Goal: Information Seeking & Learning: Understand process/instructions

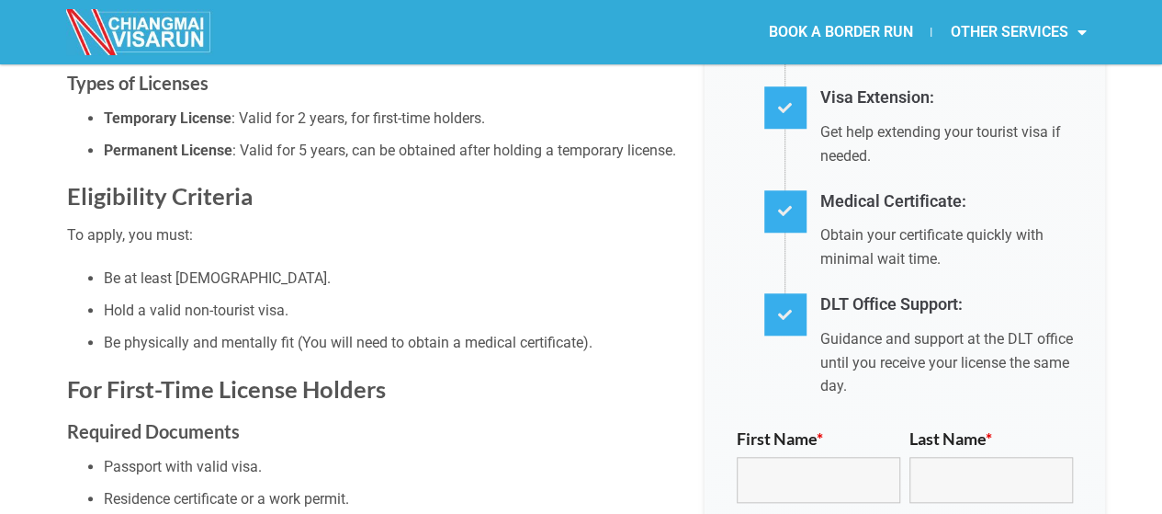
scroll to position [735, 0]
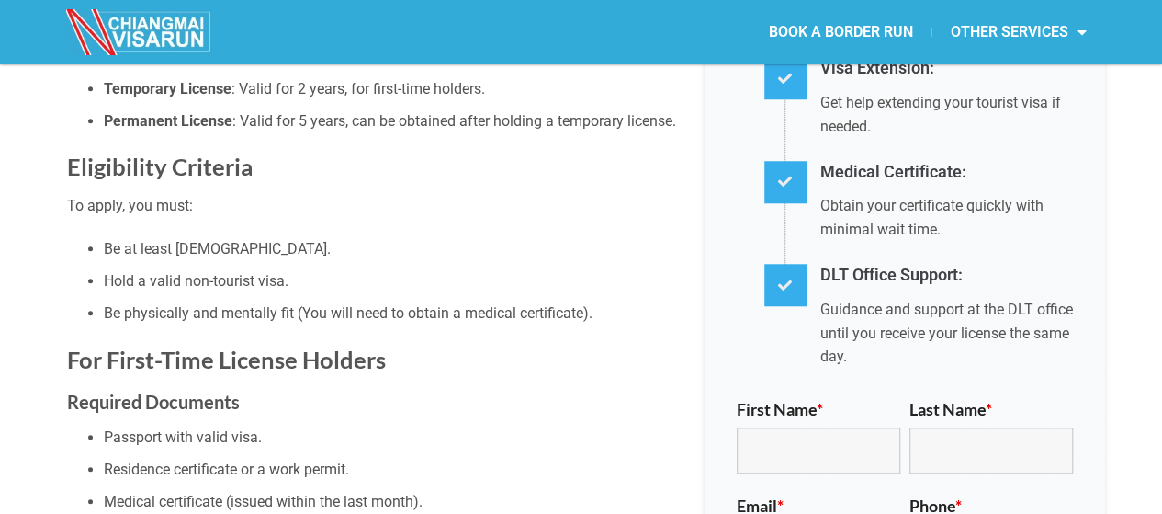
click at [171, 152] on h2 "Eligibility Criteria" at bounding box center [372, 167] width 610 height 30
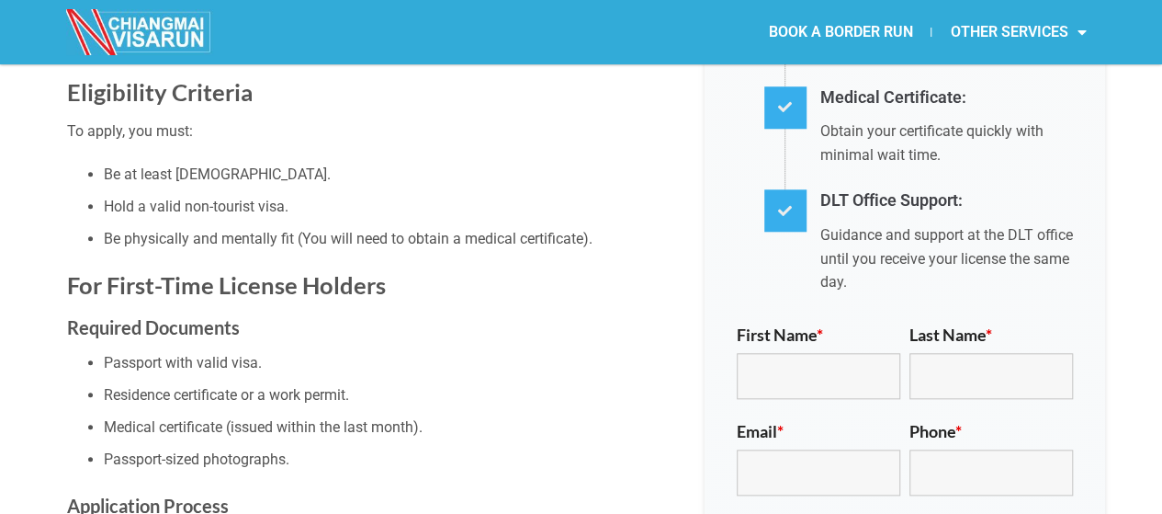
scroll to position [827, 0]
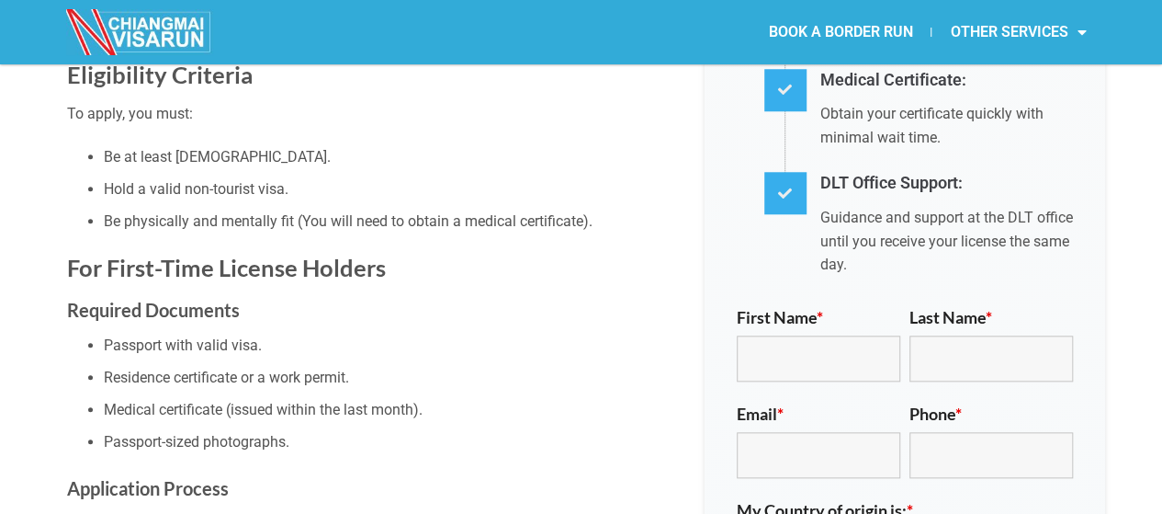
click at [176, 145] on li "Be at least [DEMOGRAPHIC_DATA]." at bounding box center [390, 157] width 573 height 24
click at [185, 145] on li "Be at least [DEMOGRAPHIC_DATA]." at bounding box center [390, 157] width 573 height 24
click at [193, 145] on li "Be at least [DEMOGRAPHIC_DATA]." at bounding box center [390, 157] width 573 height 24
click at [213, 145] on ul "Be at least [DEMOGRAPHIC_DATA]. Hold a valid non-tourist visa. Be physically an…" at bounding box center [372, 189] width 610 height 88
click at [297, 145] on ul "Be at least [DEMOGRAPHIC_DATA]. Hold a valid non-tourist visa. Be physically an…" at bounding box center [372, 189] width 610 height 88
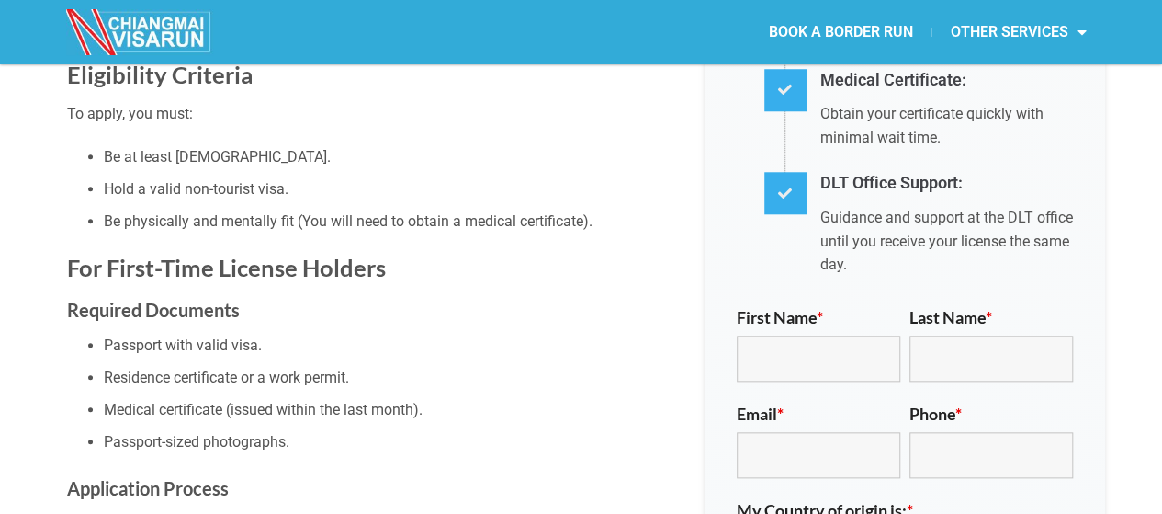
click at [297, 209] on li "Be physically and mentally fit (You will need to obtain a medical certificate)." at bounding box center [390, 221] width 573 height 24
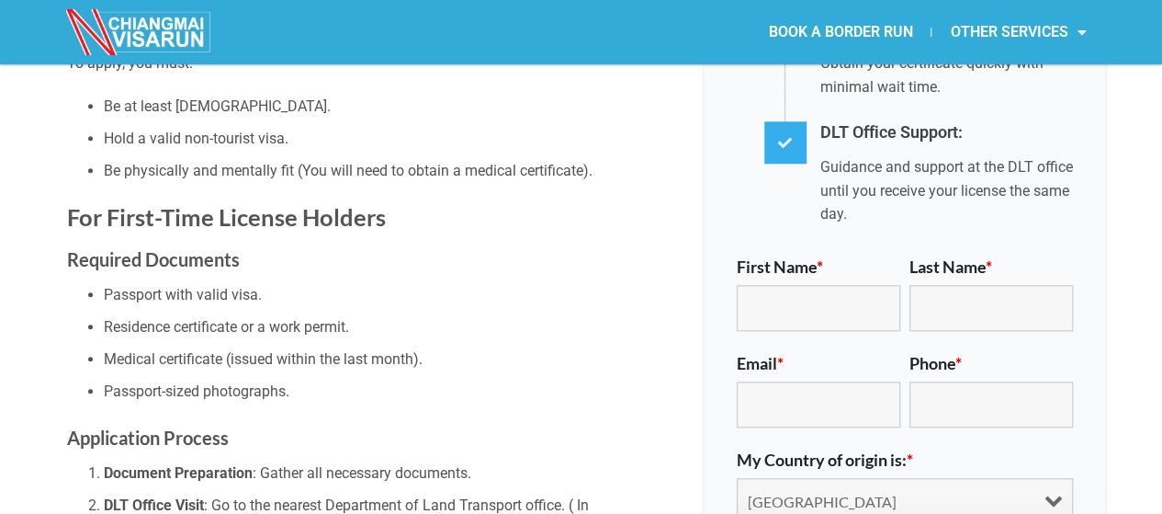
scroll to position [919, 0]
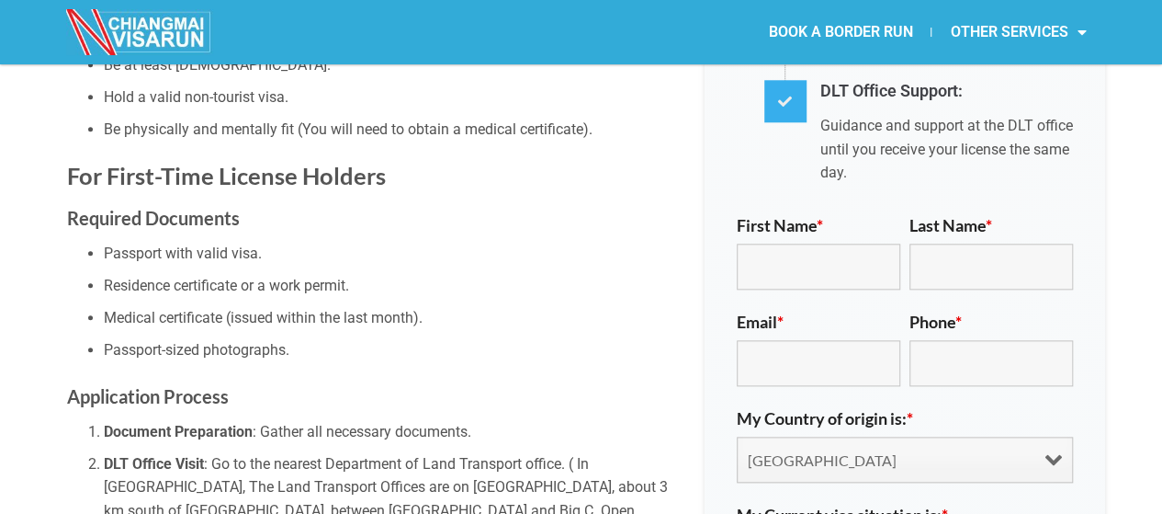
click at [217, 161] on h2 "For First-Time License Holders" at bounding box center [372, 176] width 610 height 30
click at [220, 161] on h2 "For First-Time License Holders" at bounding box center [372, 176] width 610 height 30
click at [228, 203] on h3 "Required Documents" at bounding box center [372, 217] width 610 height 29
click at [197, 242] on li "Passport with valid visa." at bounding box center [390, 254] width 573 height 24
click at [160, 242] on ul "Passport with valid visa. Residence certificate or a work permit. Medical certi…" at bounding box center [372, 302] width 610 height 120
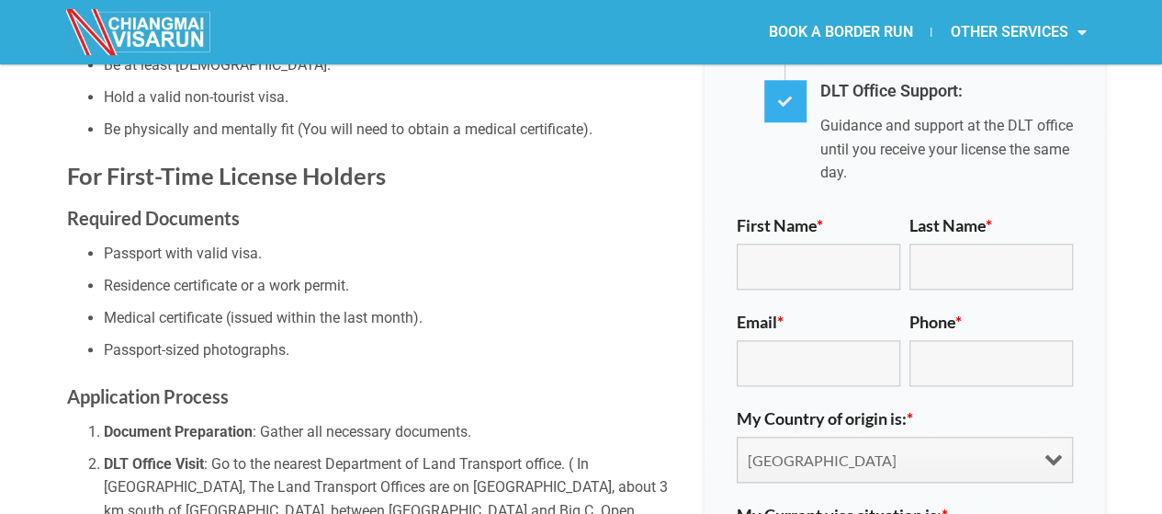
click at [164, 274] on li "Residence certificate or a work permit." at bounding box center [390, 286] width 573 height 24
click at [178, 274] on li "Residence certificate or a work permit." at bounding box center [390, 286] width 573 height 24
drag, startPoint x: 178, startPoint y: 260, endPoint x: 219, endPoint y: 282, distance: 46.0
click at [178, 274] on li "Residence certificate or a work permit." at bounding box center [390, 286] width 573 height 24
drag, startPoint x: 229, startPoint y: 288, endPoint x: 243, endPoint y: 293, distance: 14.5
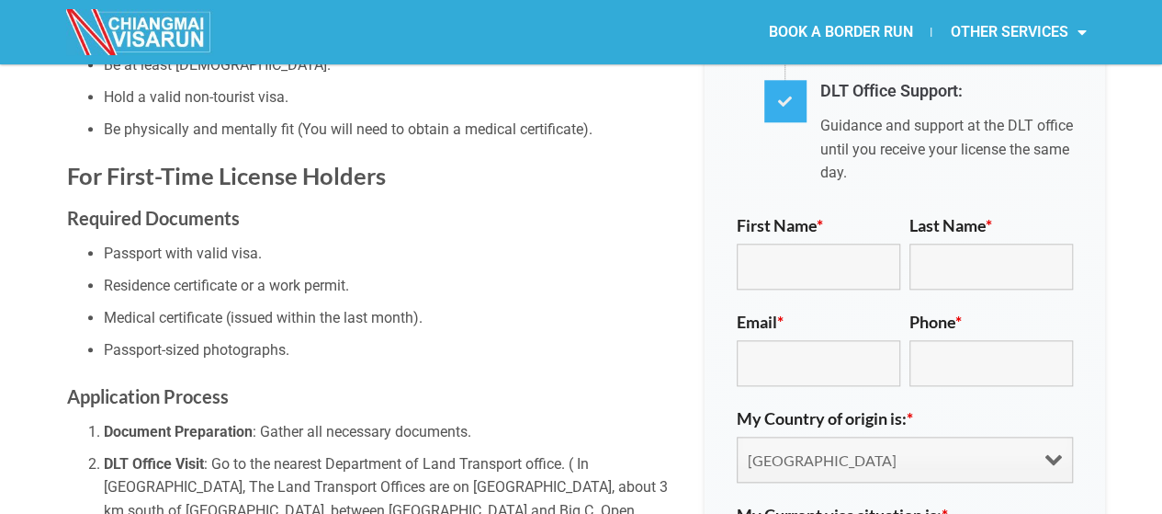
click at [229, 306] on li "Medical certificate (issued within the last month)." at bounding box center [390, 318] width 573 height 24
click at [243, 306] on li "Medical certificate (issued within the last month)." at bounding box center [390, 318] width 573 height 24
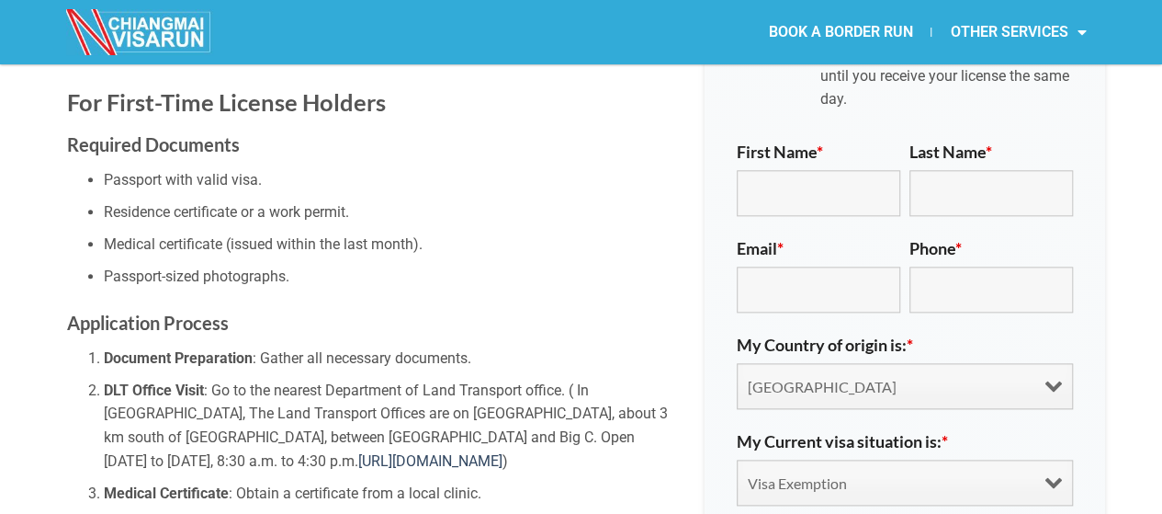
scroll to position [1103, 0]
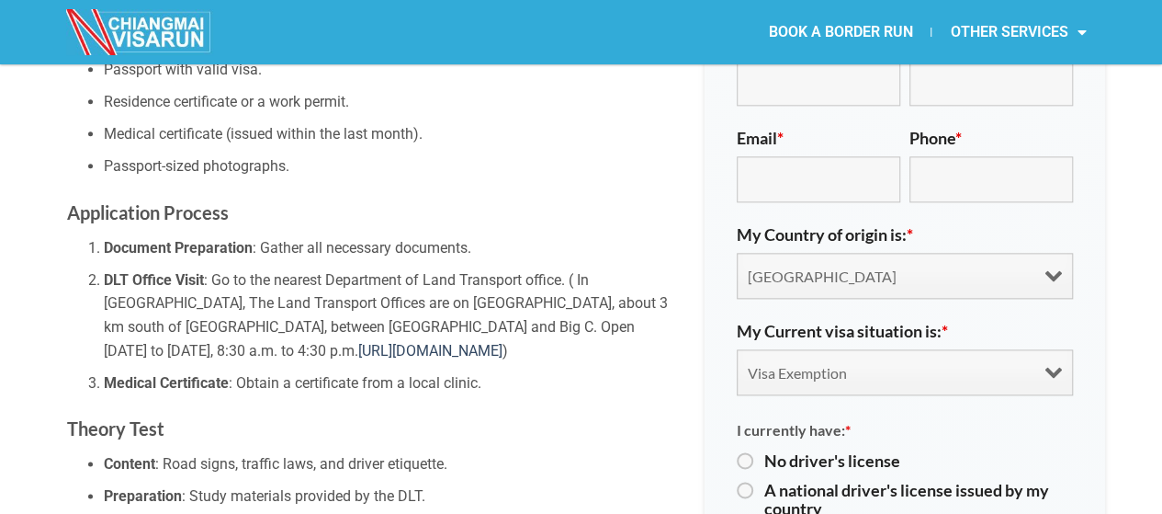
click at [183, 239] on strong "Document Preparation" at bounding box center [178, 247] width 149 height 17
click at [209, 239] on strong "Document Preparation" at bounding box center [178, 247] width 149 height 17
click at [1050, 253] on select "[GEOGRAPHIC_DATA] [GEOGRAPHIC_DATA] [GEOGRAPHIC_DATA] [GEOGRAPHIC_DATA] [GEOGRA…" at bounding box center [905, 276] width 336 height 46
click at [658, 198] on h3 "Application Process" at bounding box center [372, 212] width 610 height 29
click at [1060, 352] on select "Visa Exemption Tourist Visa (SETV/METV) Non 0, Non-B visa" at bounding box center [905, 372] width 336 height 46
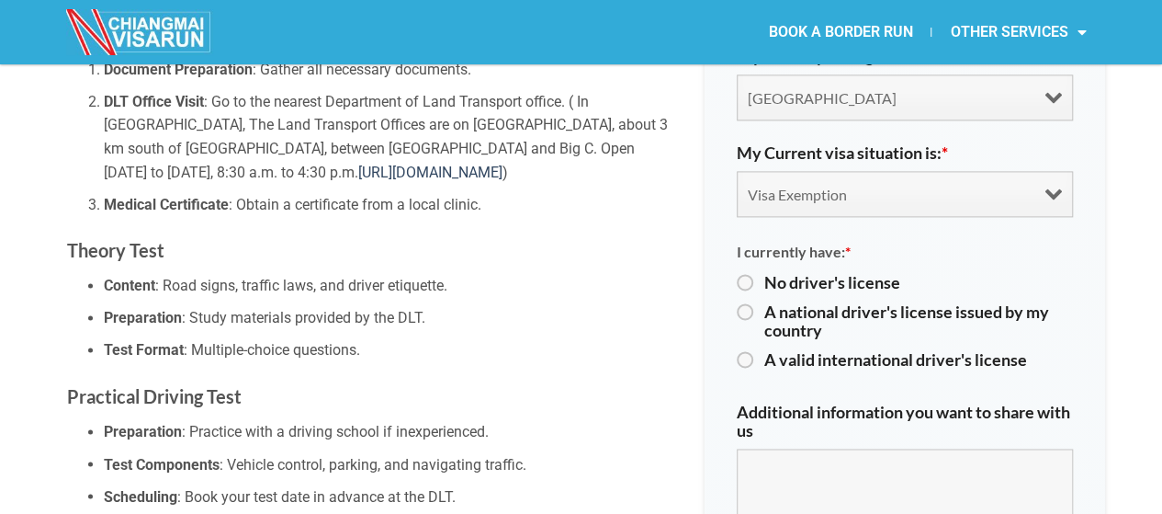
scroll to position [1286, 0]
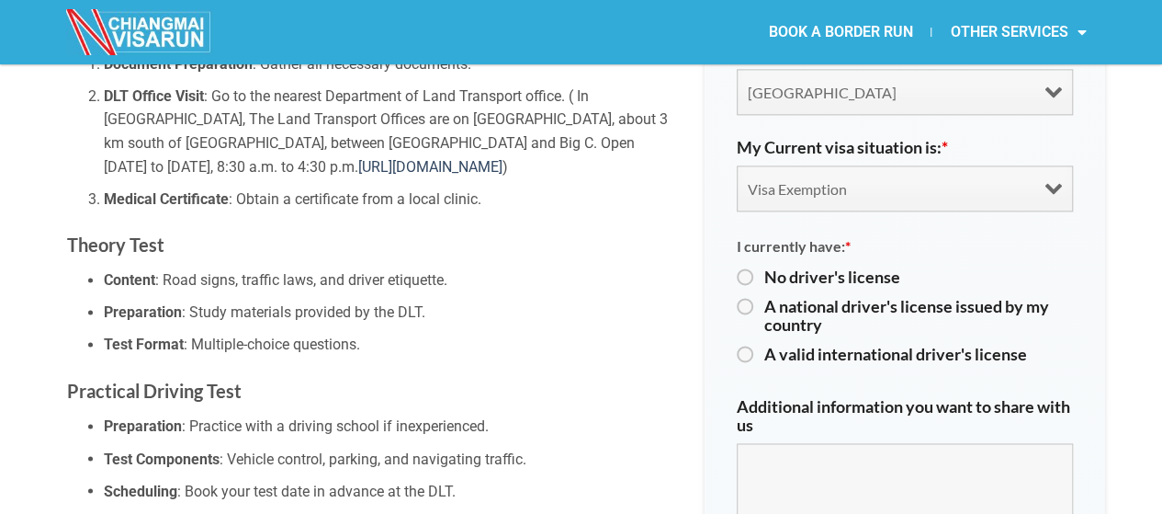
click at [92, 230] on h3 "Theory Test" at bounding box center [372, 244] width 610 height 29
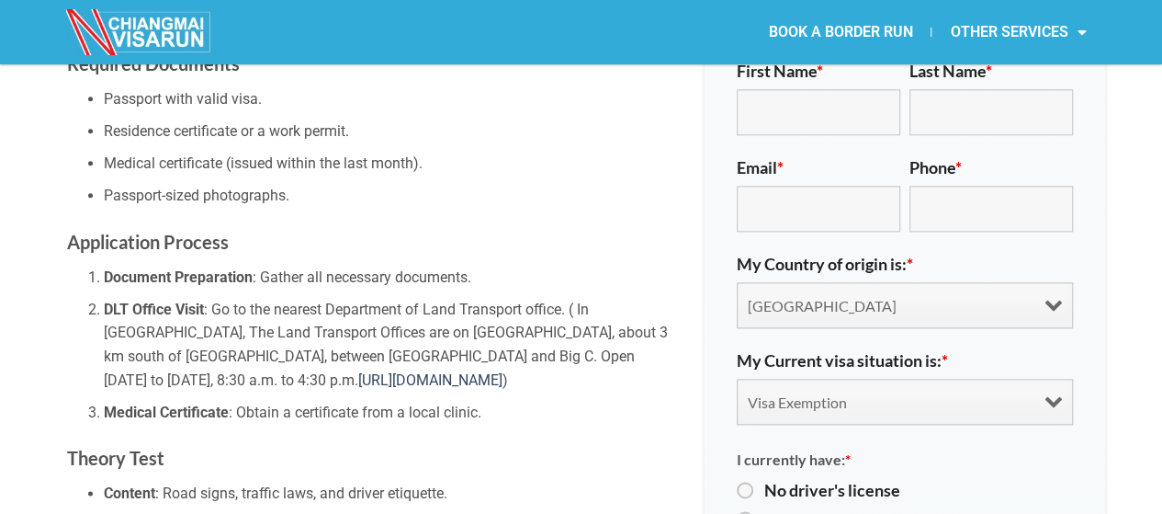
scroll to position [1103, 0]
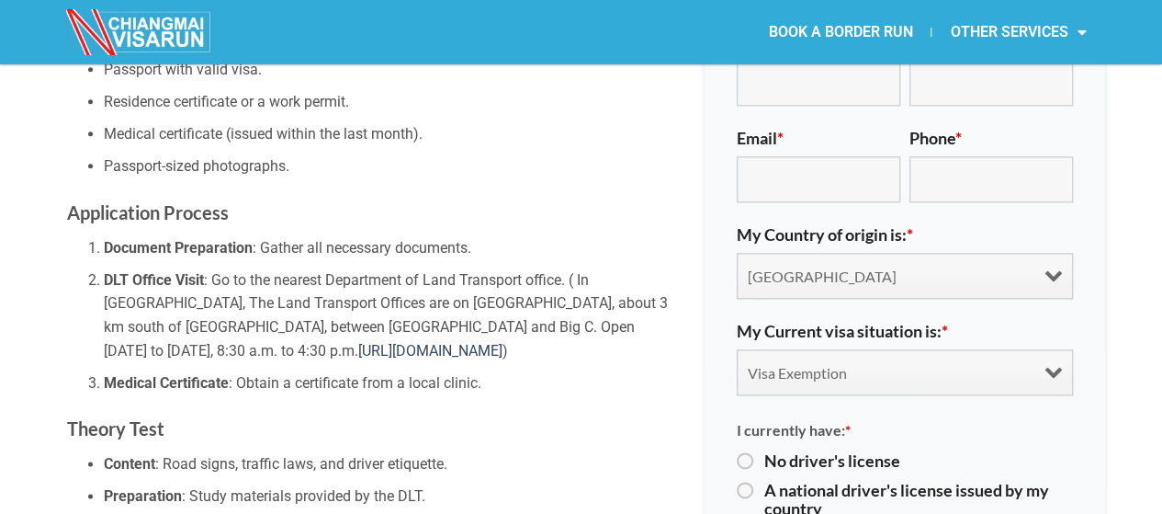
click at [485, 371] on li "Medical Certificate : Obtain a certificate from a local clinic." at bounding box center [390, 383] width 573 height 24
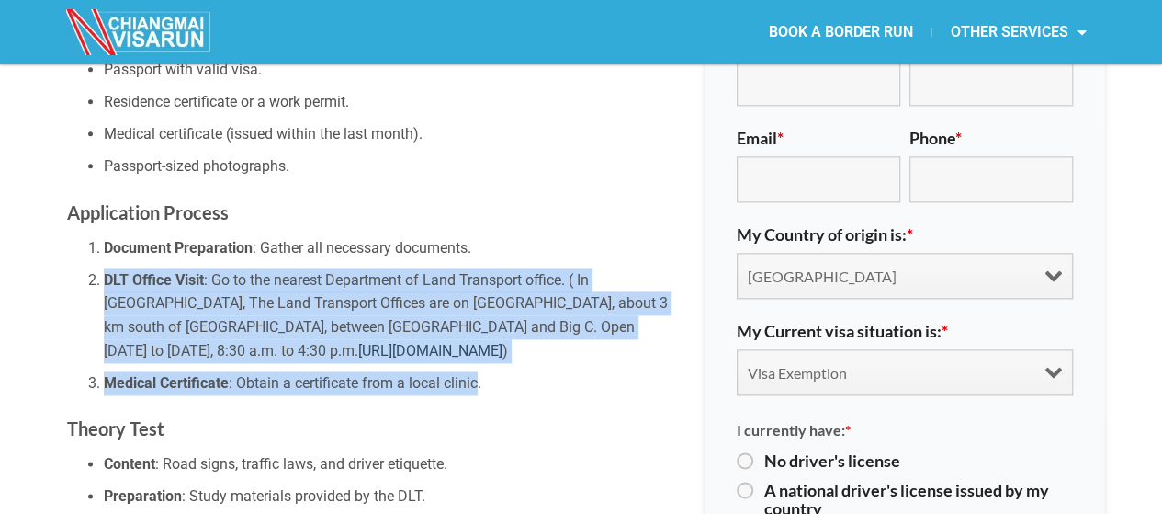
drag, startPoint x: 479, startPoint y: 352, endPoint x: 104, endPoint y: 247, distance: 389.2
click at [104, 247] on ol "Document Preparation : Gather all necessary documents. DLT Office Visit : Go to…" at bounding box center [372, 315] width 610 height 159
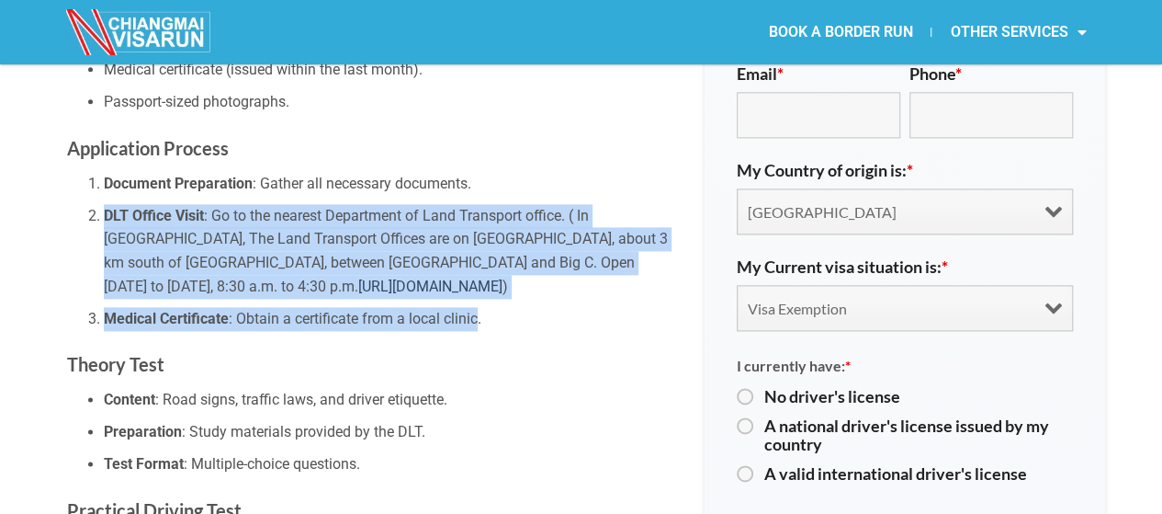
scroll to position [1194, 0]
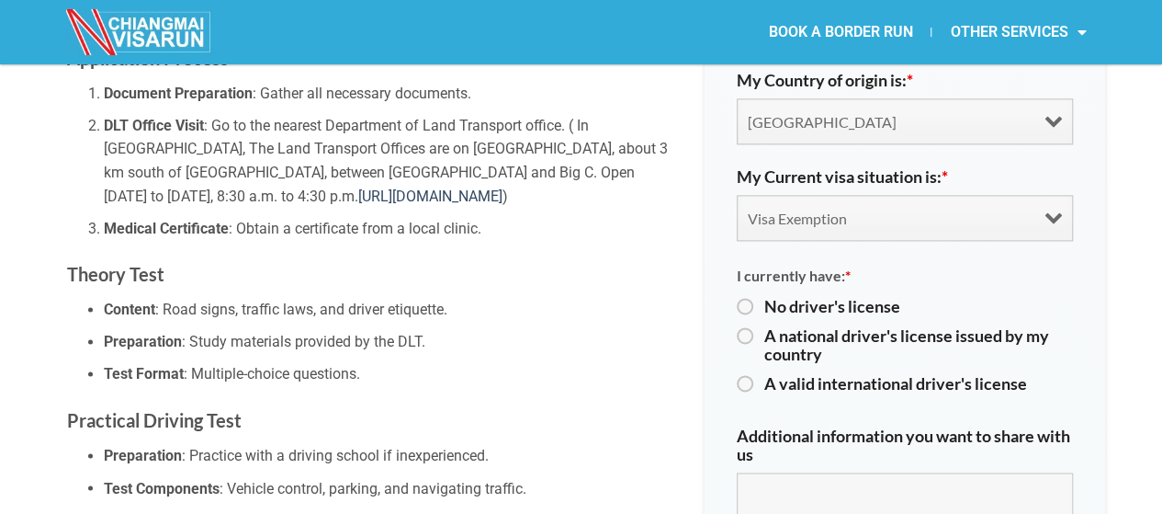
scroll to position [1286, 0]
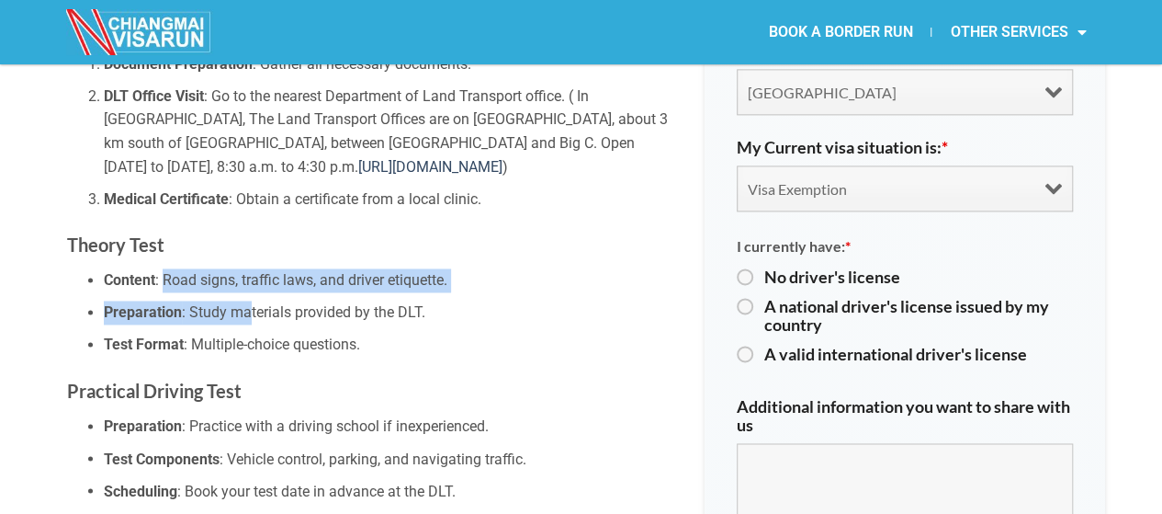
drag, startPoint x: 163, startPoint y: 246, endPoint x: 248, endPoint y: 291, distance: 96.6
click at [248, 291] on ul "Content : Road signs, traffic laws, and driver etiquette. Preparation : Study m…" at bounding box center [372, 312] width 610 height 88
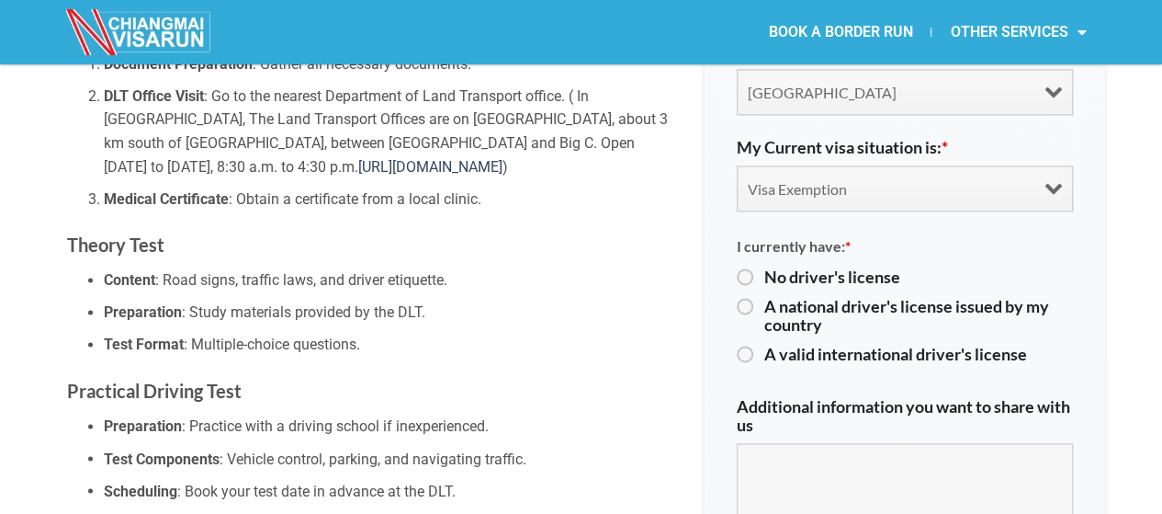
click at [361, 333] on li "Test Format : Multiple-choice questions." at bounding box center [390, 345] width 573 height 24
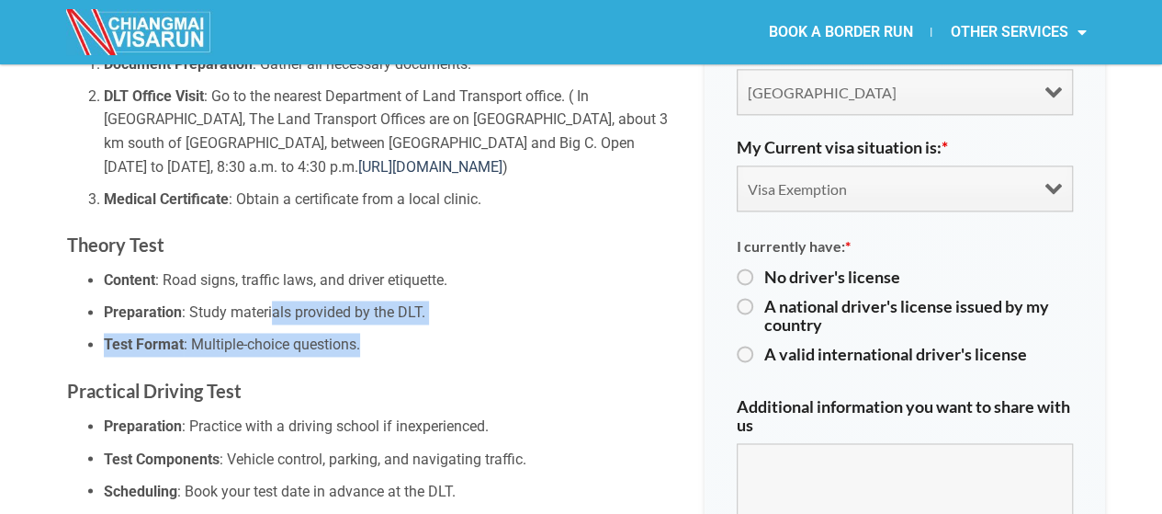
drag, startPoint x: 366, startPoint y: 316, endPoint x: 274, endPoint y: 277, distance: 100.0
click at [274, 277] on ul "Content : Road signs, traffic laws, and driver etiquette. Preparation : Study m…" at bounding box center [372, 312] width 610 height 88
